Goal: Communication & Community: Answer question/provide support

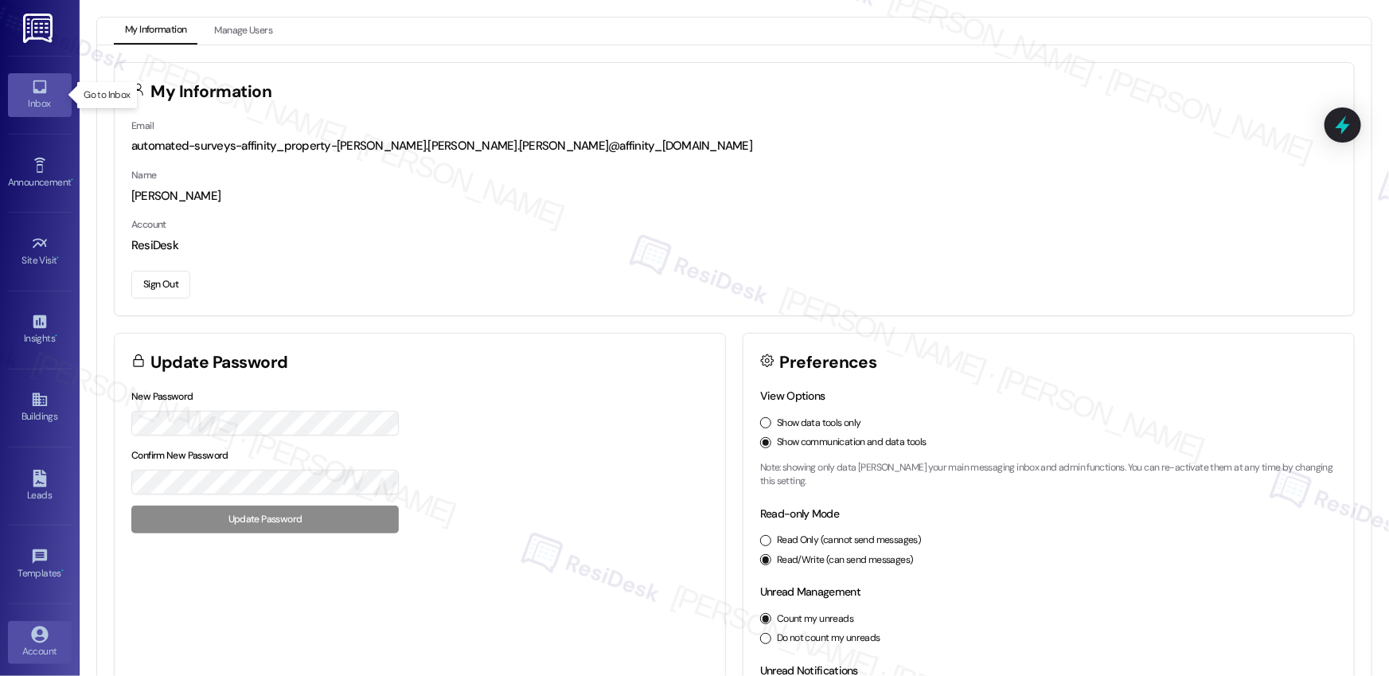
click at [21, 104] on div "Inbox" at bounding box center [40, 104] width 80 height 16
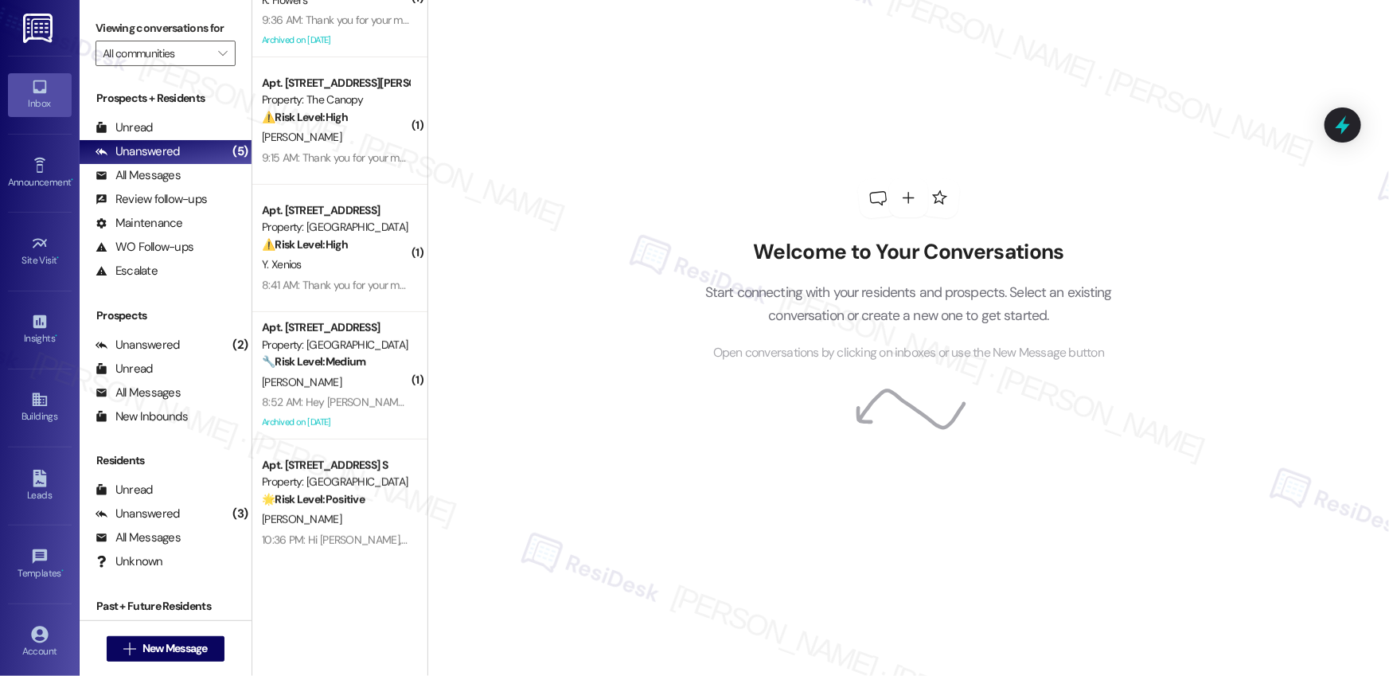
scroll to position [201, 0]
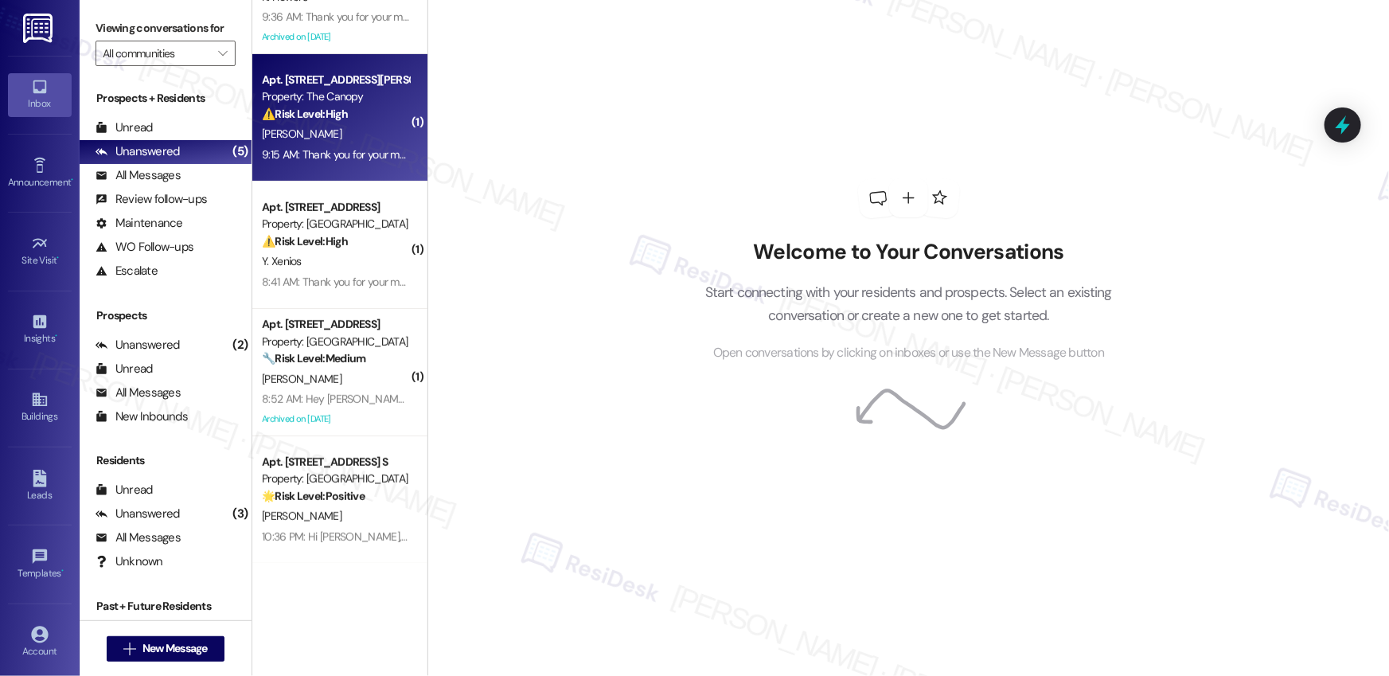
click at [368, 89] on div "Property: The Canopy" at bounding box center [335, 96] width 147 height 17
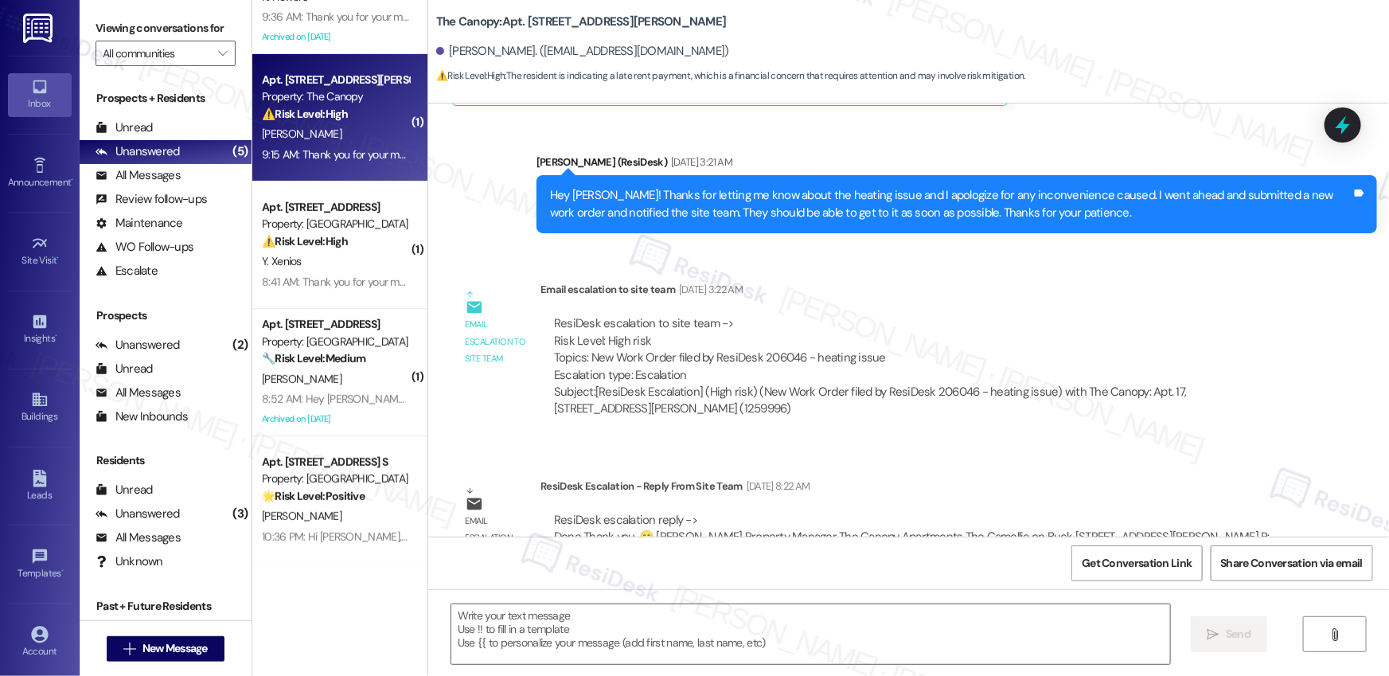
click at [368, 89] on div "Property: The Canopy" at bounding box center [335, 96] width 147 height 17
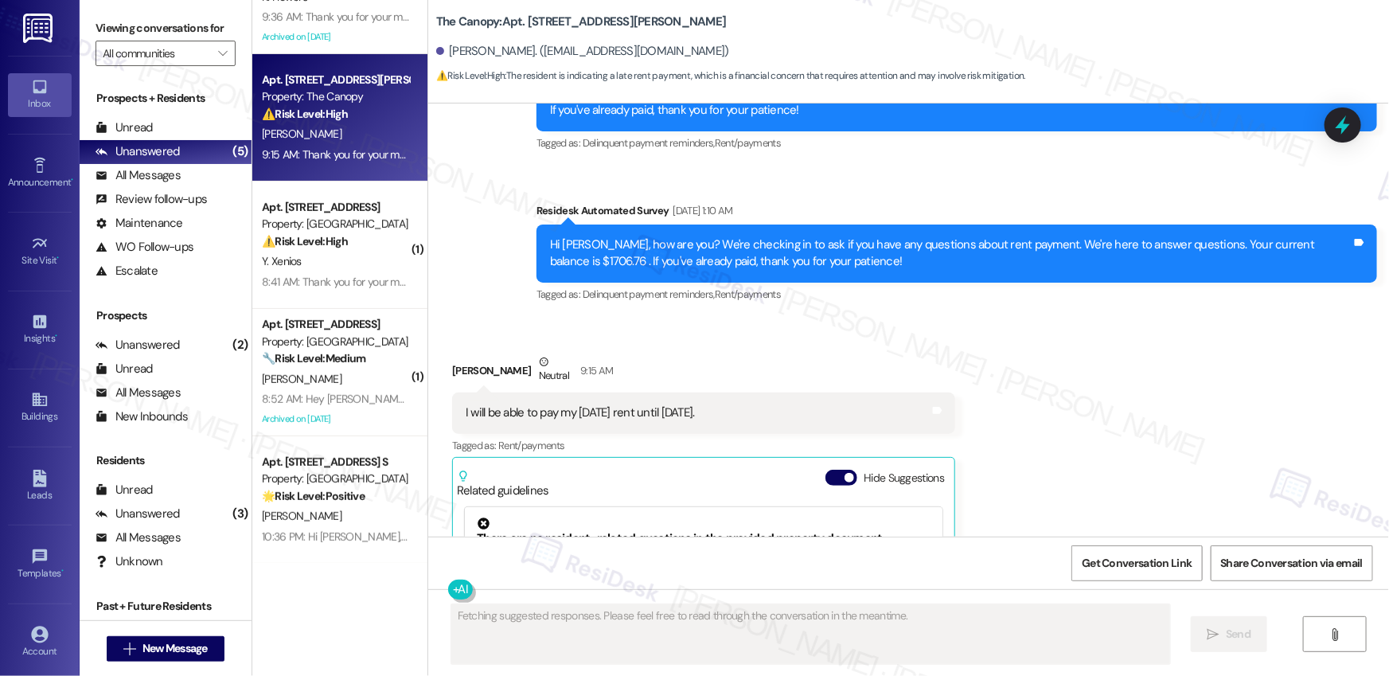
scroll to position [6810, 0]
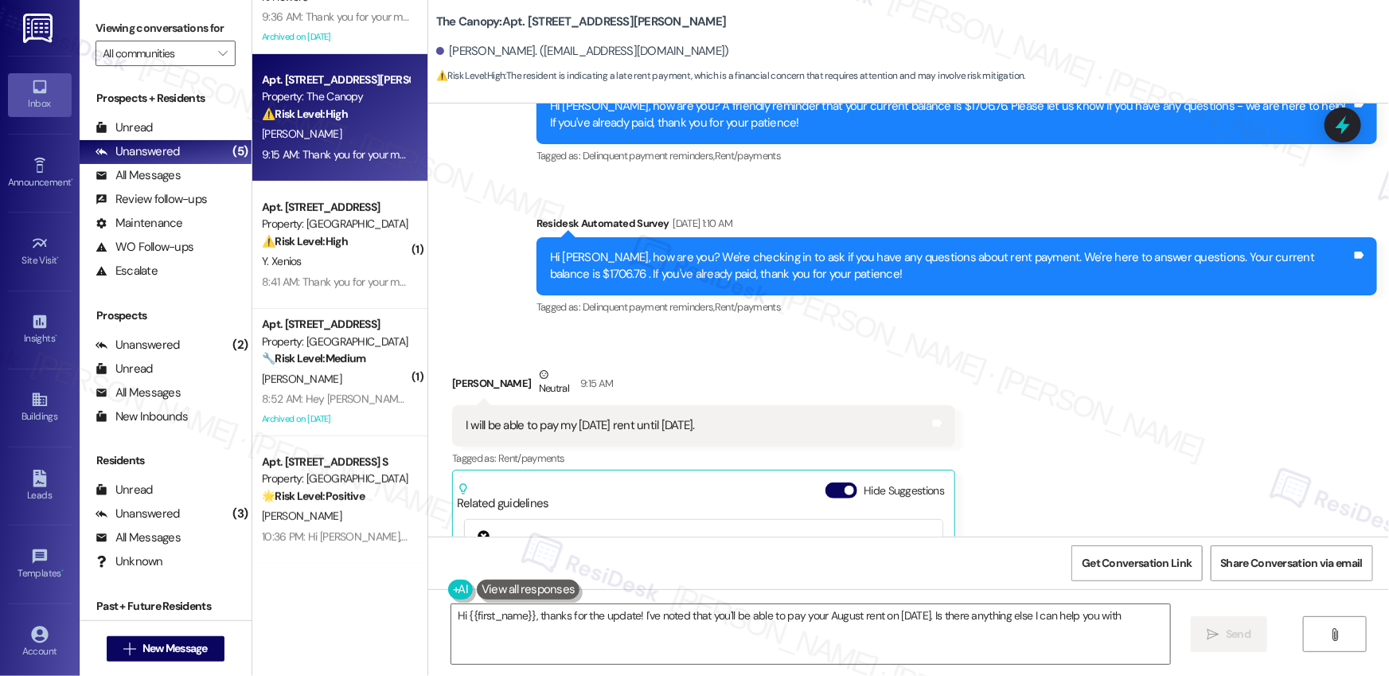
type textarea "Hi {{first_name}}, thanks for the update! I've noted that you'll be able to pay…"
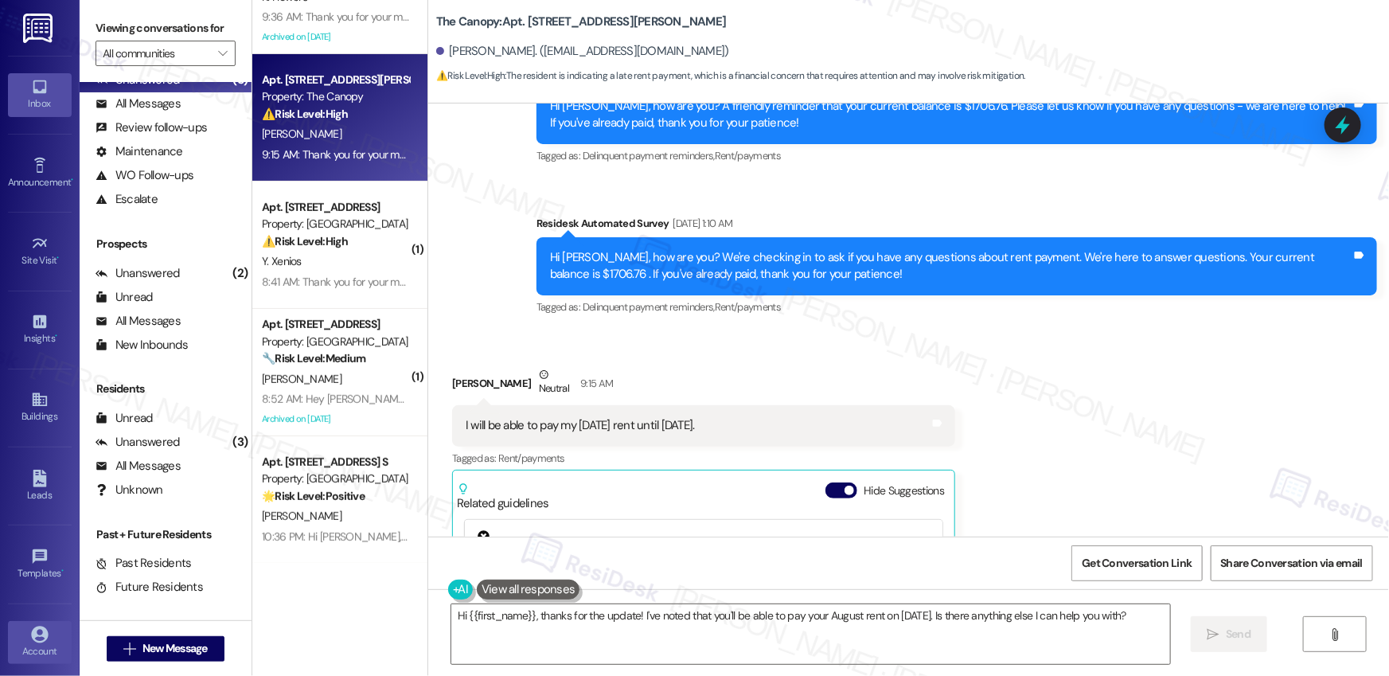
click at [41, 638] on icon at bounding box center [39, 634] width 17 height 17
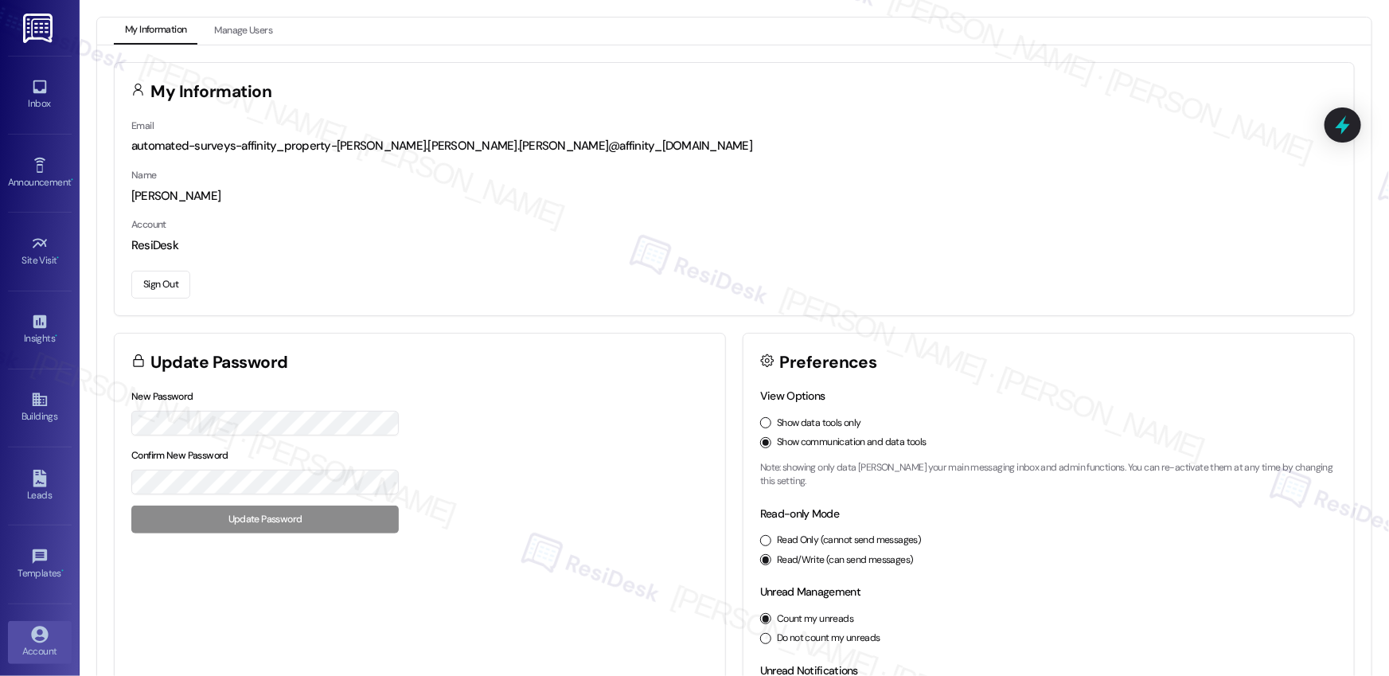
click at [164, 290] on button "Sign Out" at bounding box center [160, 285] width 59 height 28
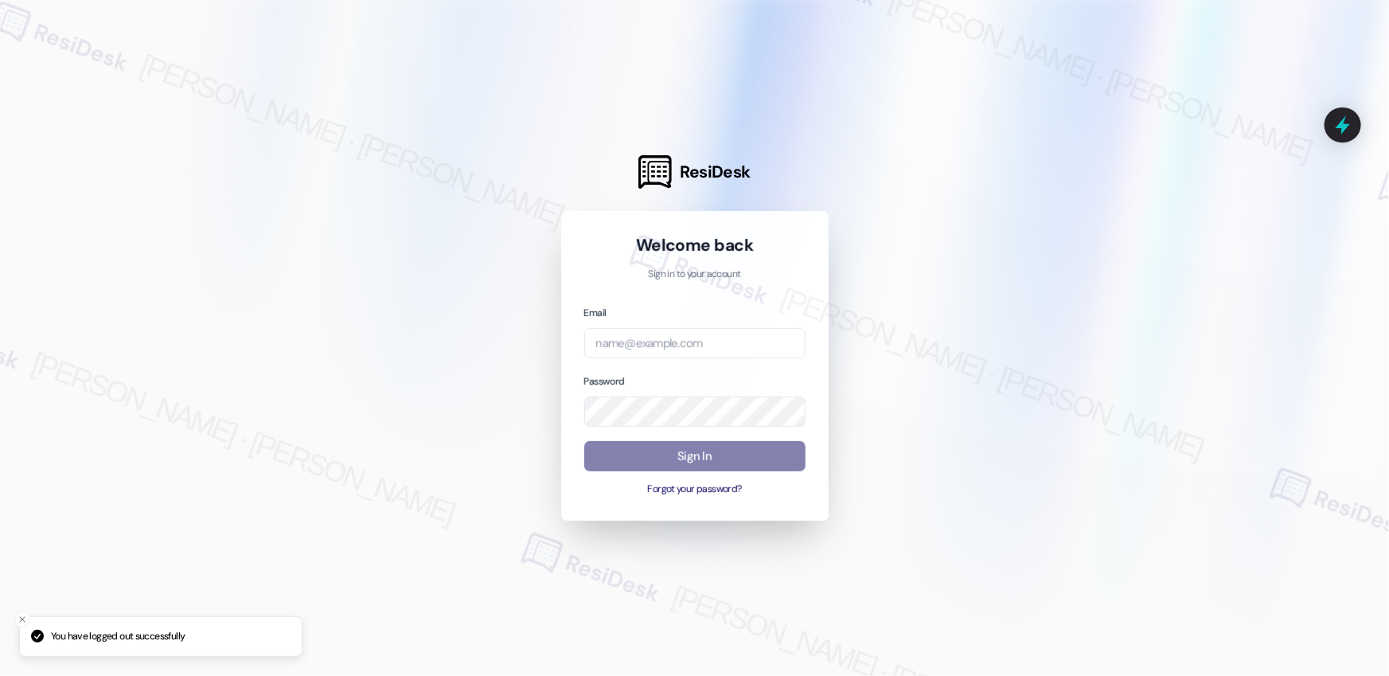
click at [654, 362] on div "Email Password Sign In Forgot your password?" at bounding box center [694, 400] width 221 height 193
click at [659, 342] on input "email" at bounding box center [694, 343] width 221 height 31
type input "[EMAIL_ADDRESS][PERSON_NAME][PERSON_NAME][PERSON_NAME][PERSON_NAME][DOMAIN_NAME]"
